Goal: Use online tool/utility: Use online tool/utility

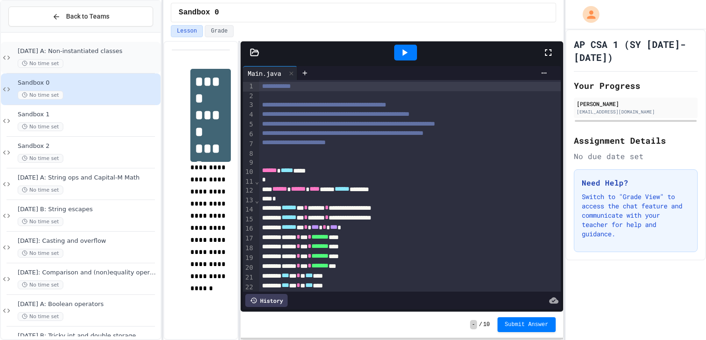
click at [73, 50] on span "[DATE] A: Non-instantiated classes" at bounding box center [88, 51] width 141 height 8
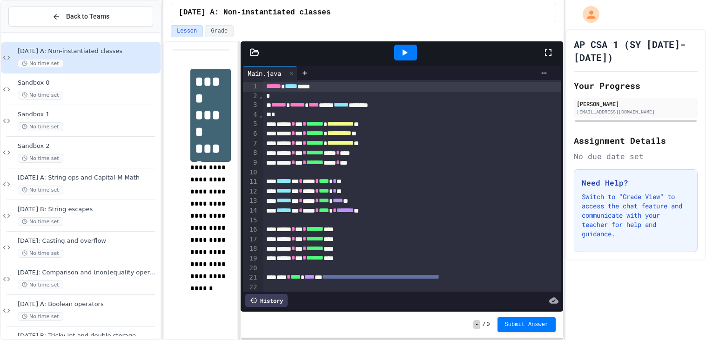
click at [382, 177] on div "****** * * **** * **** * * **" at bounding box center [411, 182] width 297 height 10
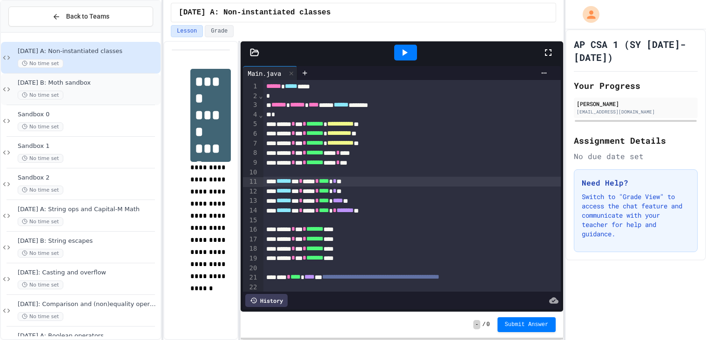
click at [88, 93] on div "No time set" at bounding box center [88, 95] width 141 height 9
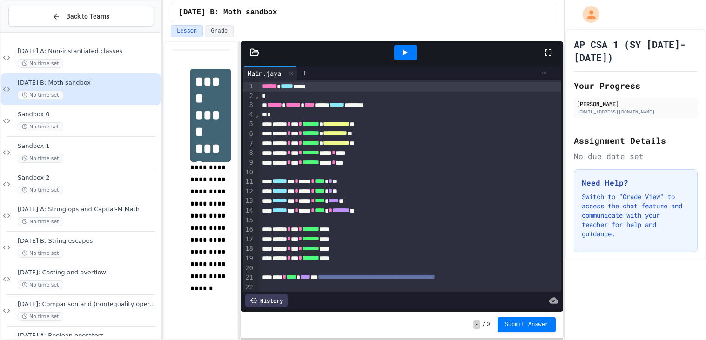
click at [546, 51] on icon at bounding box center [548, 52] width 7 height 7
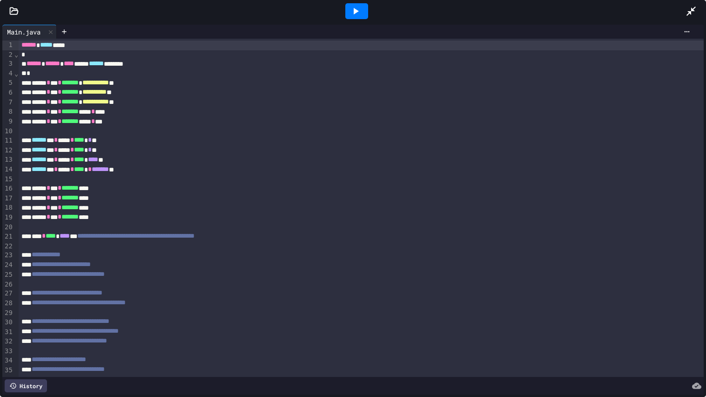
click at [684, 27] on div at bounding box center [376, 32] width 638 height 14
click at [684, 30] on icon at bounding box center [686, 31] width 7 height 7
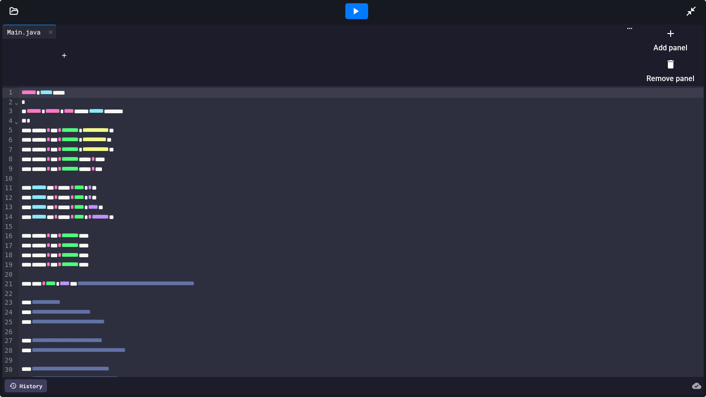
click at [660, 48] on li "Add panel" at bounding box center [671, 41] width 48 height 30
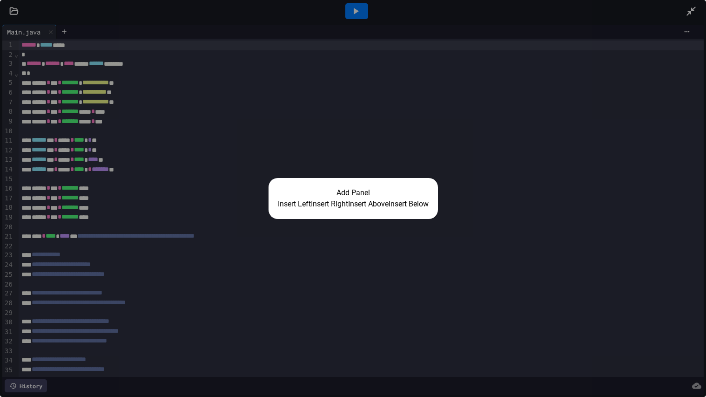
click at [332, 202] on button "Insert Right" at bounding box center [329, 203] width 37 height 11
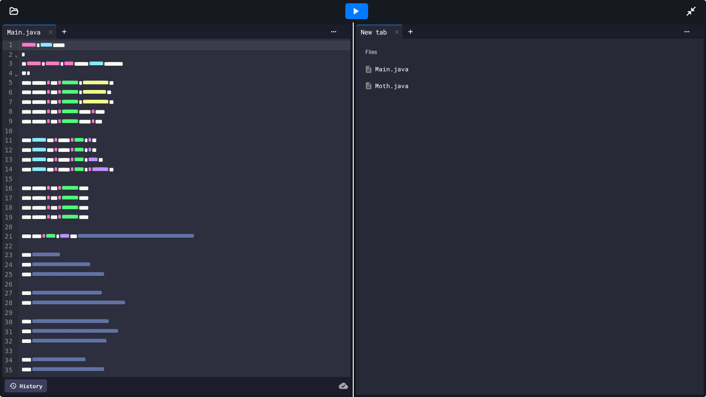
click at [11, 11] on icon at bounding box center [13, 11] width 9 height 9
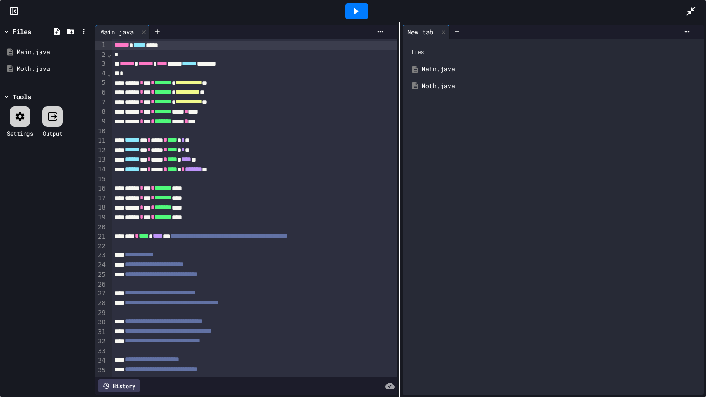
click at [62, 118] on div at bounding box center [52, 116] width 20 height 20
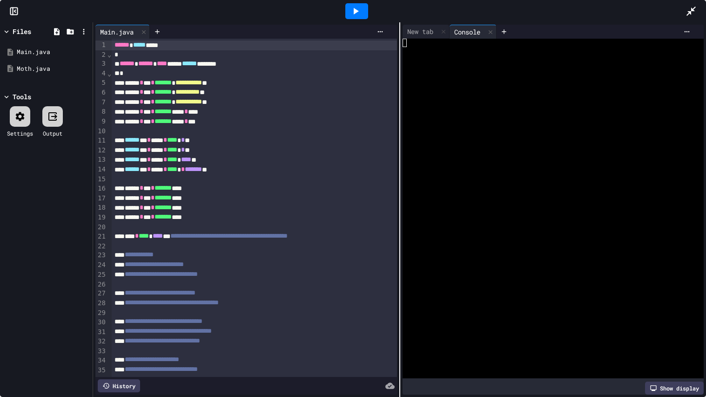
click at [8, 7] on div at bounding box center [14, 11] width 28 height 9
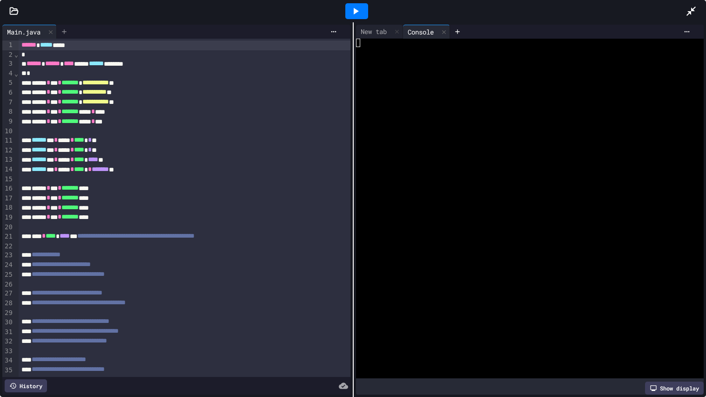
click at [68, 32] on icon at bounding box center [64, 31] width 7 height 7
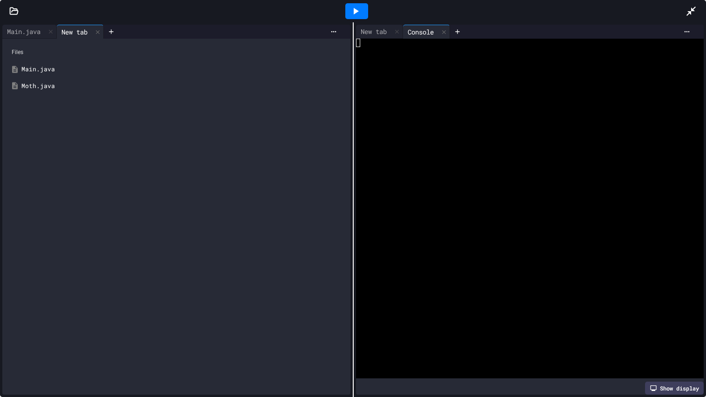
click at [58, 88] on div "Moth.java" at bounding box center [183, 85] width 324 height 9
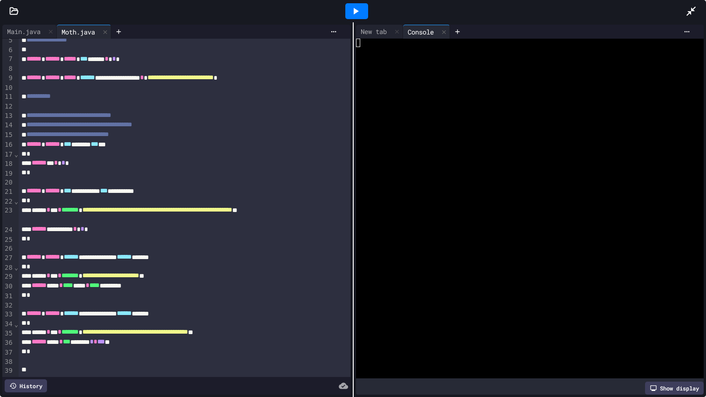
scroll to position [52, 0]
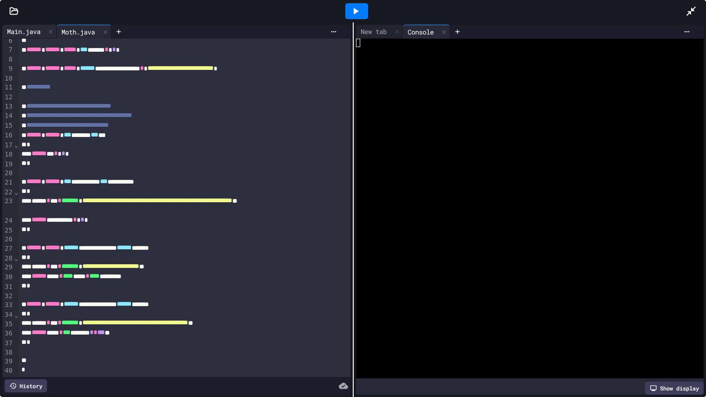
click at [22, 32] on div "Main.java" at bounding box center [23, 32] width 43 height 10
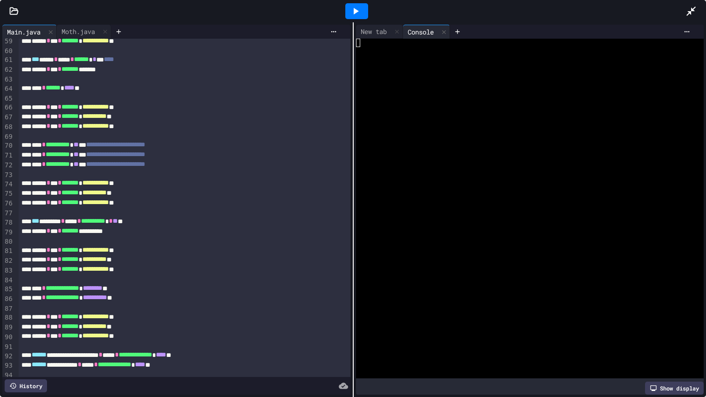
scroll to position [559, 0]
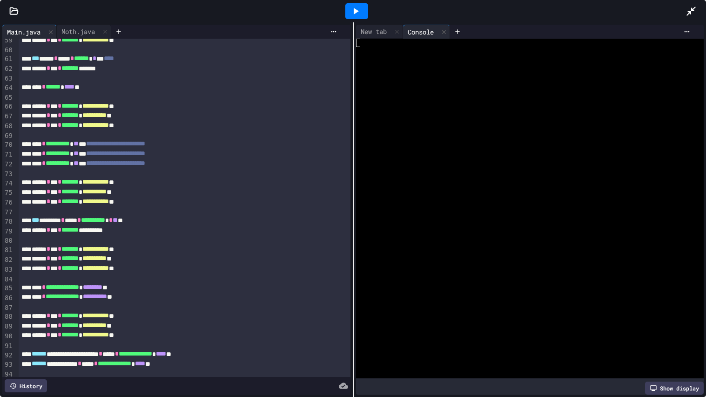
click at [359, 11] on icon at bounding box center [355, 11] width 11 height 11
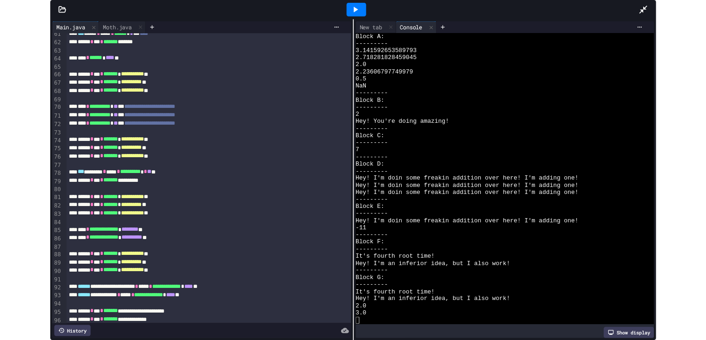
scroll to position [582, 0]
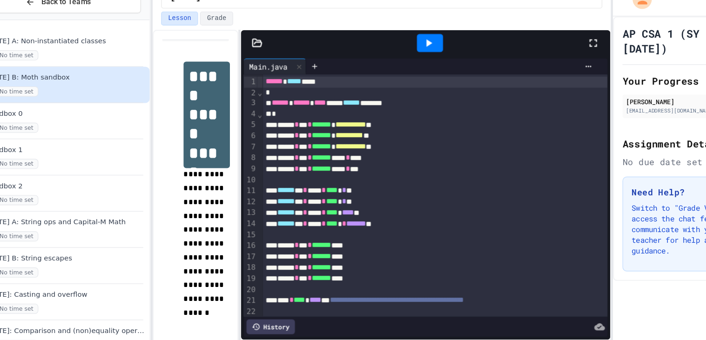
click at [319, 162] on span "*******" at bounding box center [310, 162] width 17 height 7
